Goal: Task Accomplishment & Management: Use online tool/utility

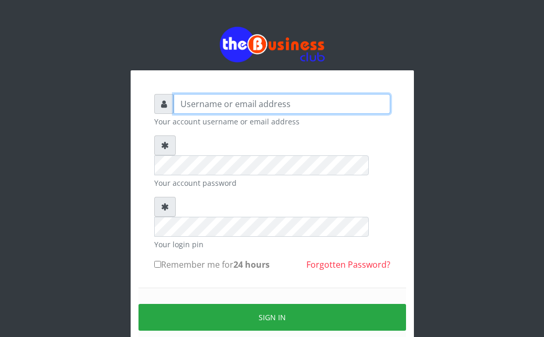
type input "Ahmed2222"
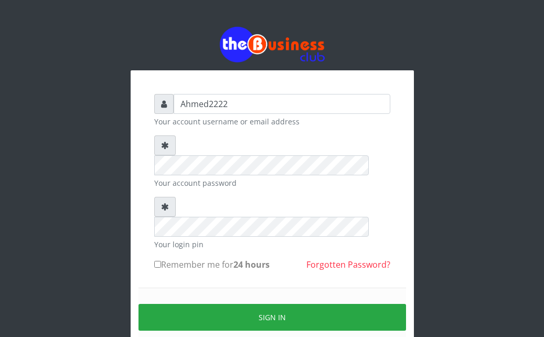
click at [160, 261] on input "Remember me for 24 hours" at bounding box center [157, 264] width 7 height 7
checkbox input "true"
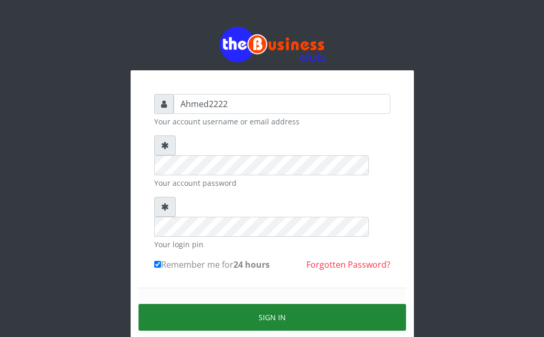
click at [301, 304] on button "Sign in" at bounding box center [271, 317] width 267 height 27
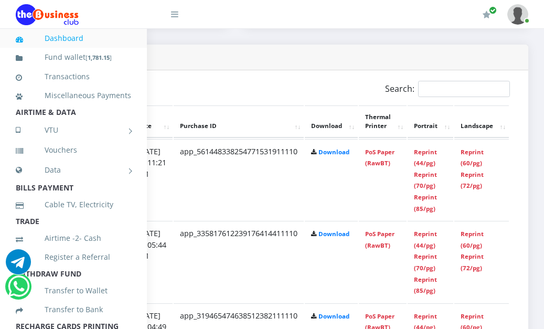
scroll to position [524, 236]
click at [424, 156] on link "Reprint (44/pg)" at bounding box center [425, 157] width 23 height 19
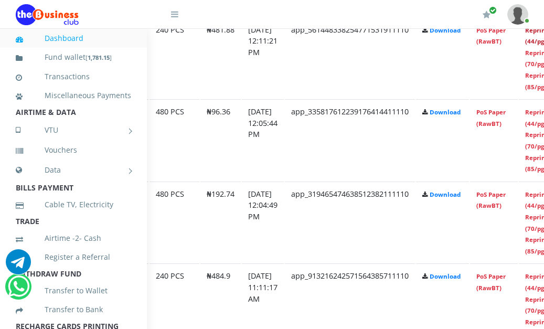
scroll to position [647, 109]
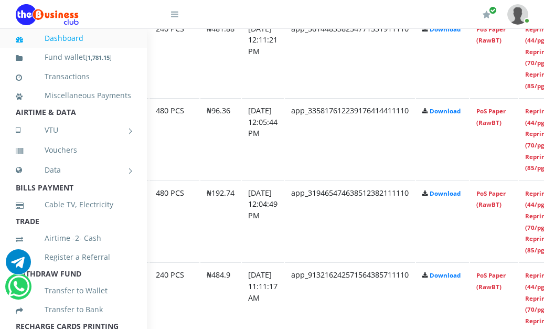
click at [397, 179] on td "app_913216242571564385711110" at bounding box center [350, 138] width 130 height 81
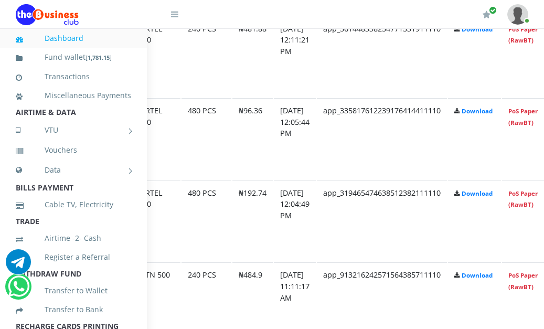
scroll to position [647, 236]
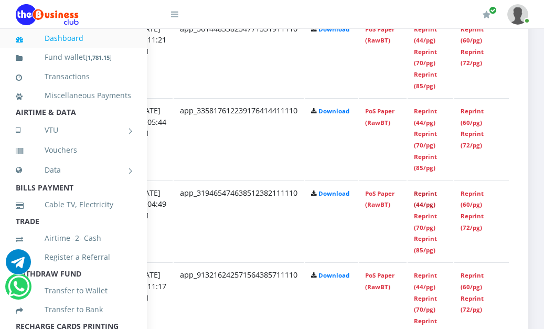
click at [426, 199] on link "Reprint (44/pg)" at bounding box center [425, 198] width 23 height 19
click at [430, 123] on link "Reprint (44/pg)" at bounding box center [425, 116] width 23 height 19
